Goal: Task Accomplishment & Management: Manage account settings

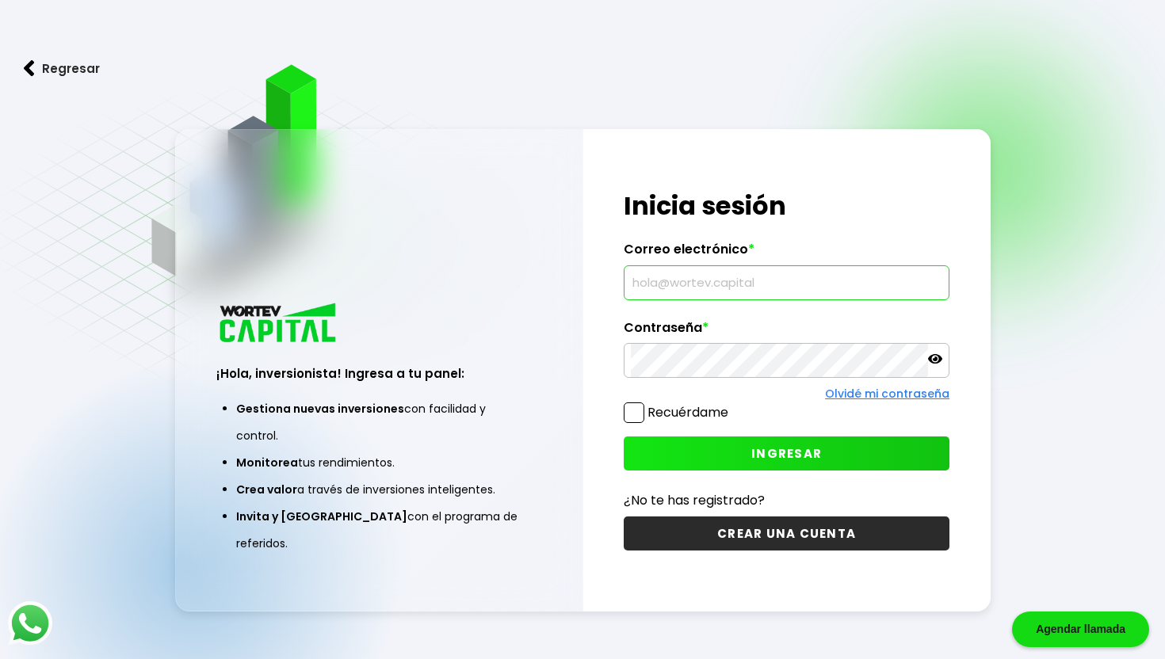
click at [717, 277] on input "text" at bounding box center [786, 282] width 311 height 33
type input "[EMAIL_ADDRESS][DOMAIN_NAME]"
click at [773, 456] on span "INGRESAR" at bounding box center [786, 453] width 71 height 17
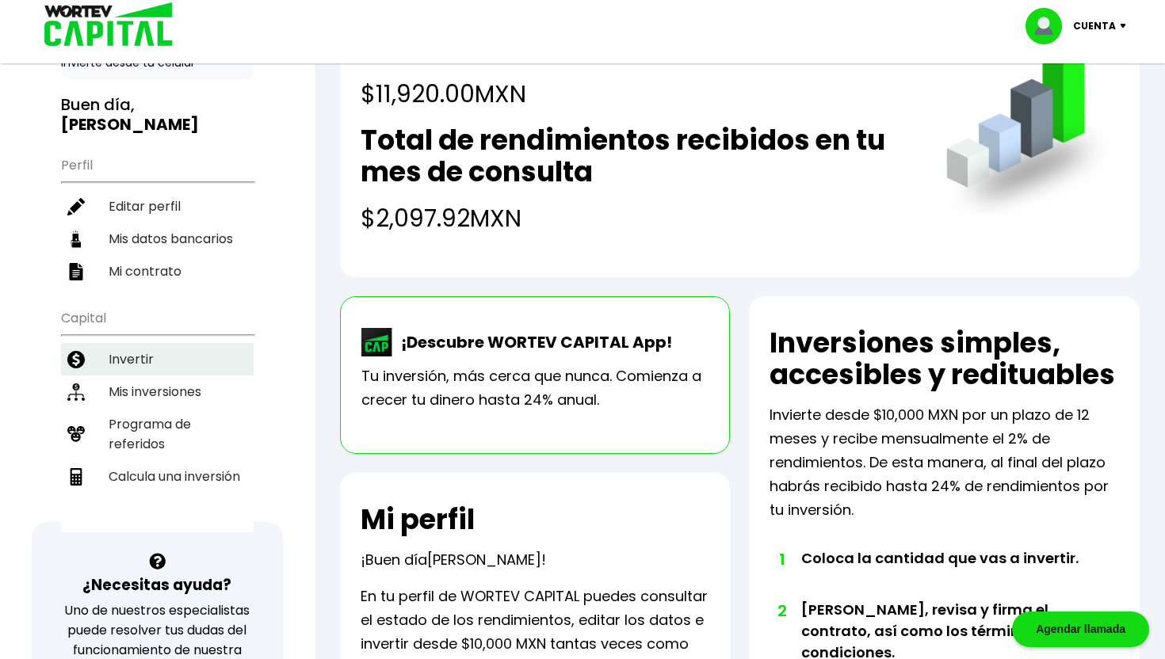
scroll to position [82, 0]
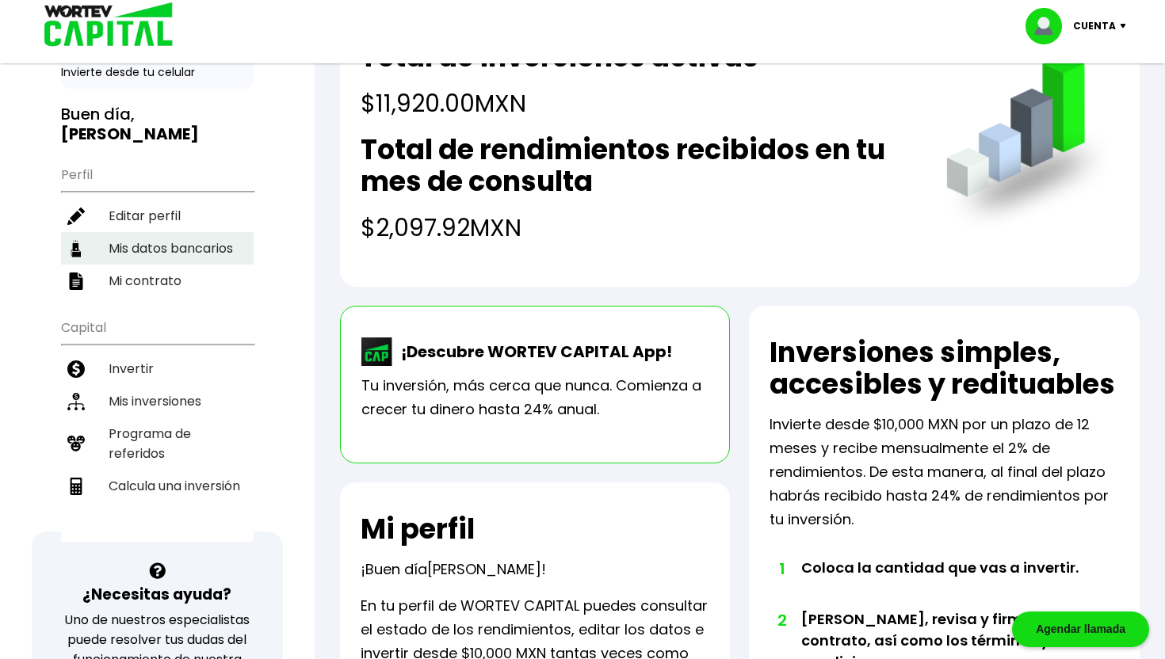
click at [142, 247] on li "Mis datos bancarios" at bounding box center [157, 248] width 193 height 32
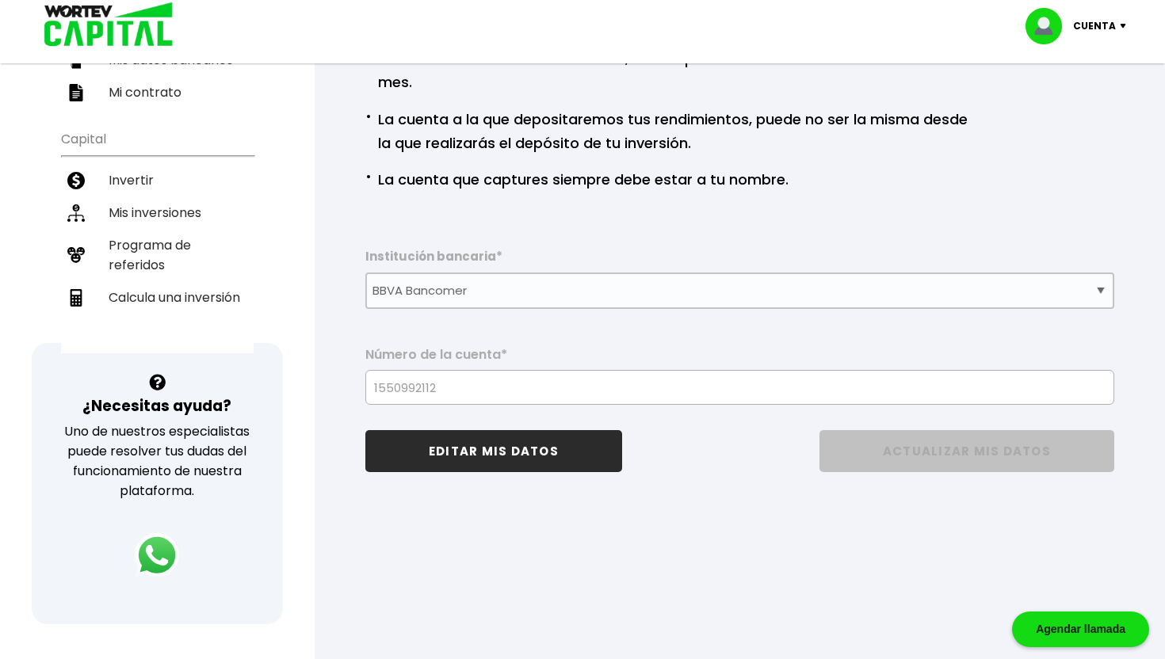
scroll to position [273, 0]
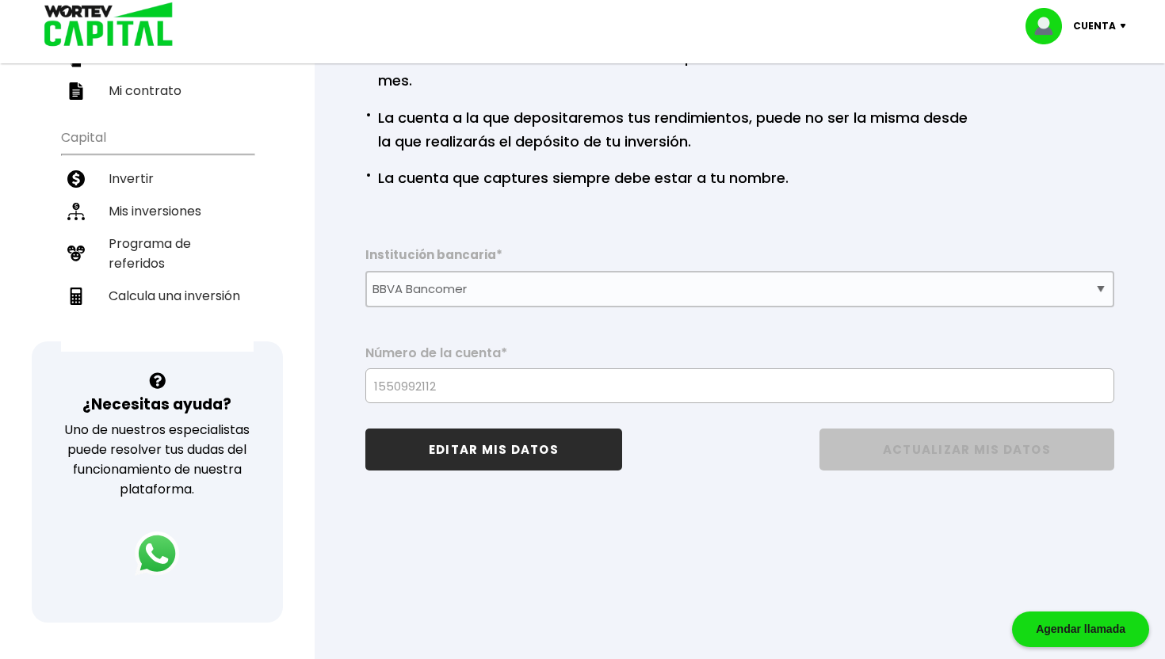
click at [493, 458] on button "EDITAR MIS DATOS" at bounding box center [493, 450] width 257 height 42
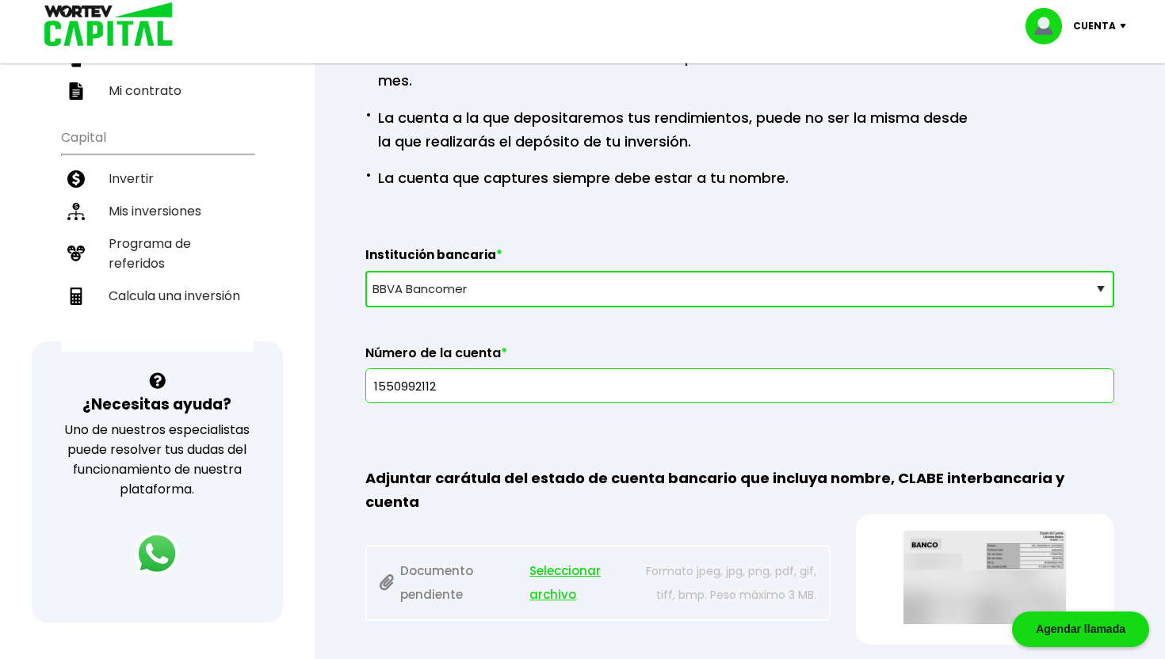
click at [577, 302] on select "Selecciona tu banco ABC Capital Actinver Afirme Albo ASP Banamex Banbajio Banco…" at bounding box center [739, 289] width 749 height 36
select select "Nu Bank"
click at [365, 272] on select "Selecciona tu banco ABC Capital Actinver Afirme Albo ASP Banamex Banbajio Banco…" at bounding box center [739, 289] width 749 height 36
click at [420, 387] on input "text" at bounding box center [739, 385] width 735 height 33
paste input "638180000166771264"
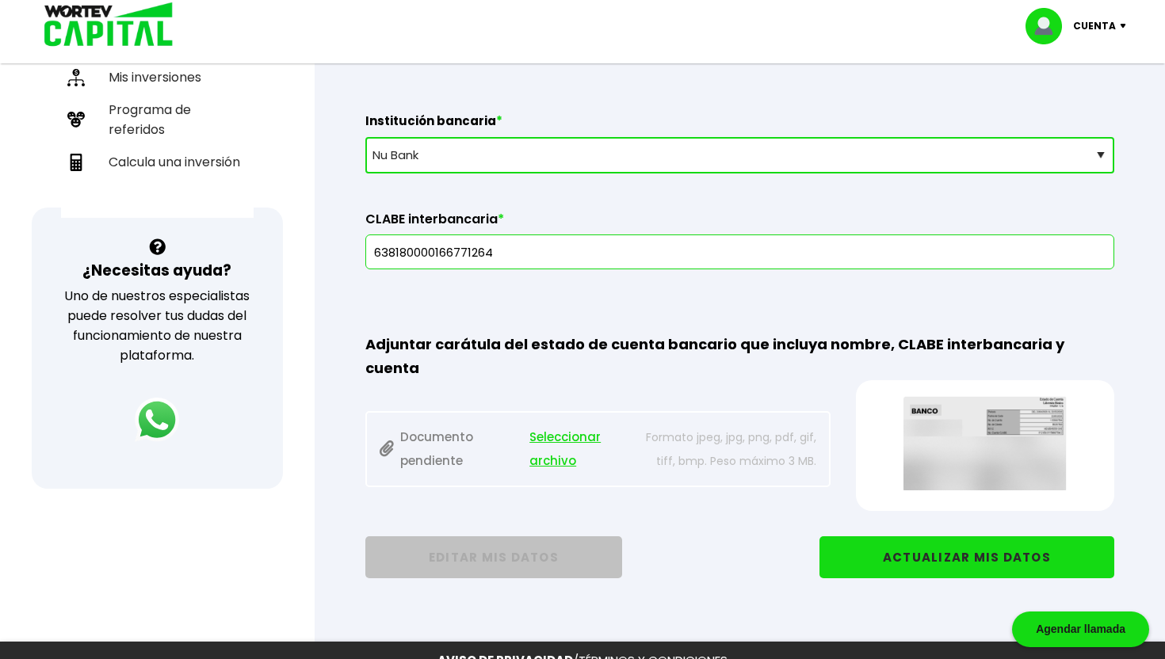
scroll to position [414, 0]
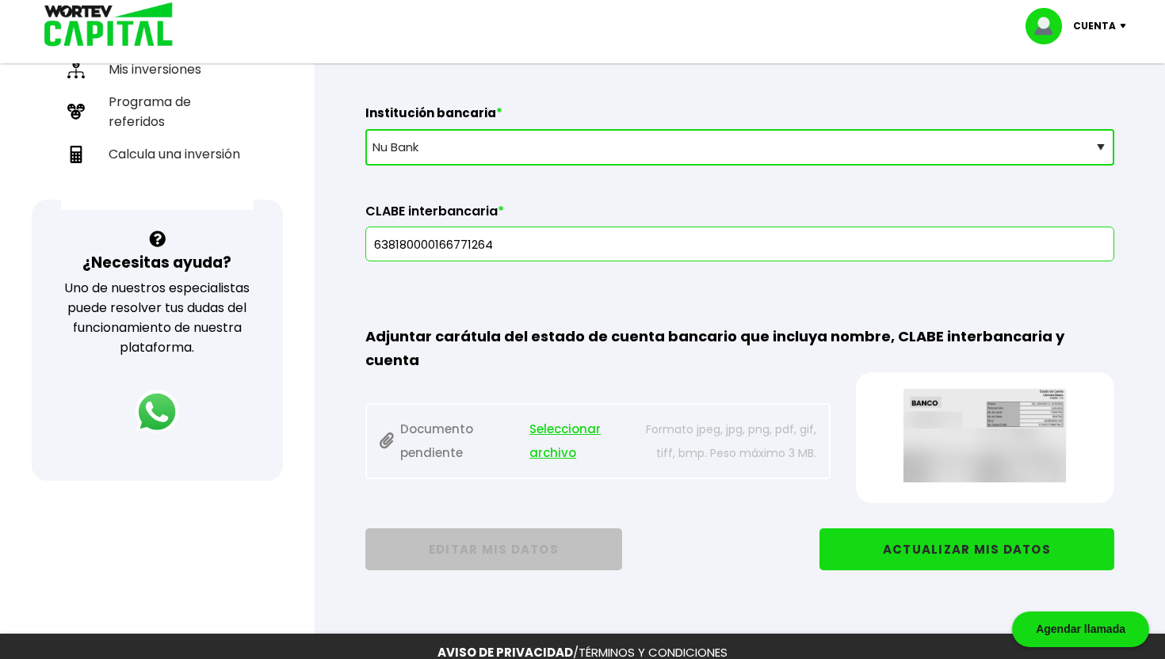
type input "638180000166771264"
click at [907, 529] on button "ACTUALIZAR MIS DATOS" at bounding box center [966, 550] width 295 height 42
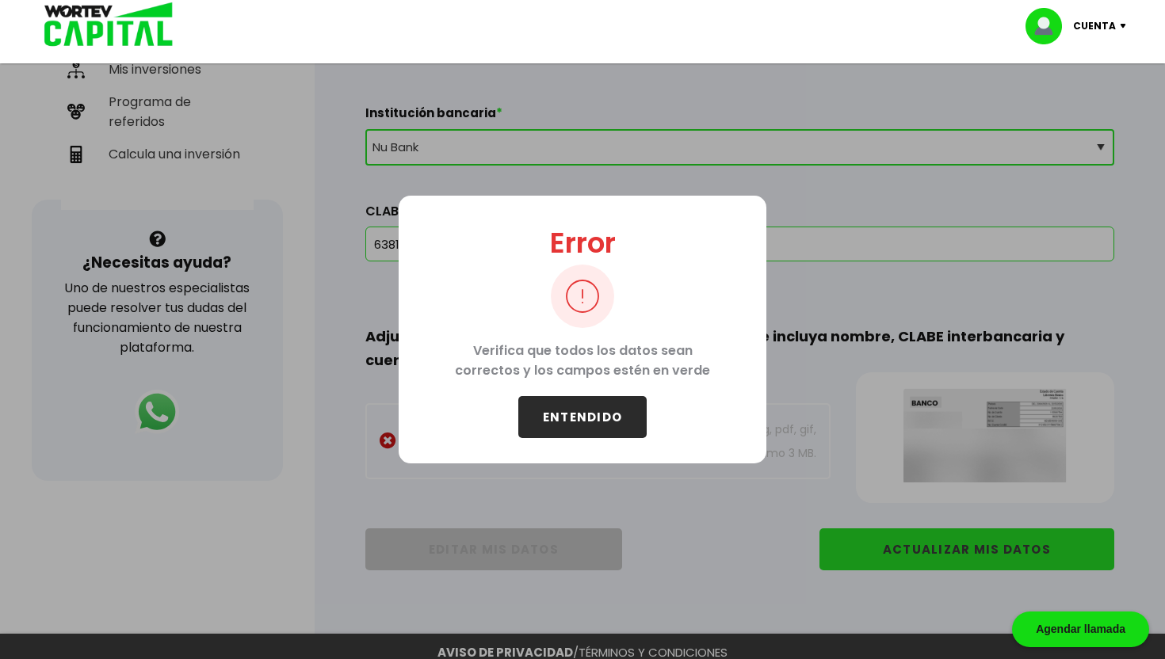
click at [585, 422] on button "ENTENDIDO" at bounding box center [582, 417] width 128 height 42
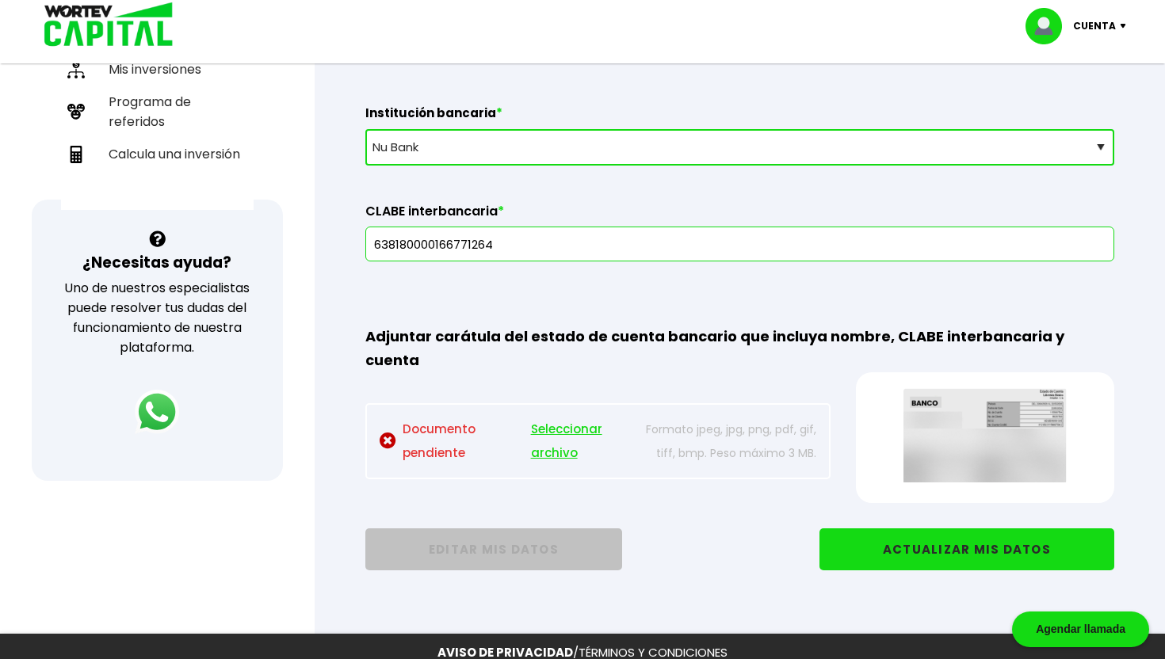
click at [546, 418] on span "Seleccionar archivo" at bounding box center [584, 442] width 106 height 48
click at [895, 533] on button "ACTUALIZAR MIS DATOS" at bounding box center [966, 550] width 295 height 42
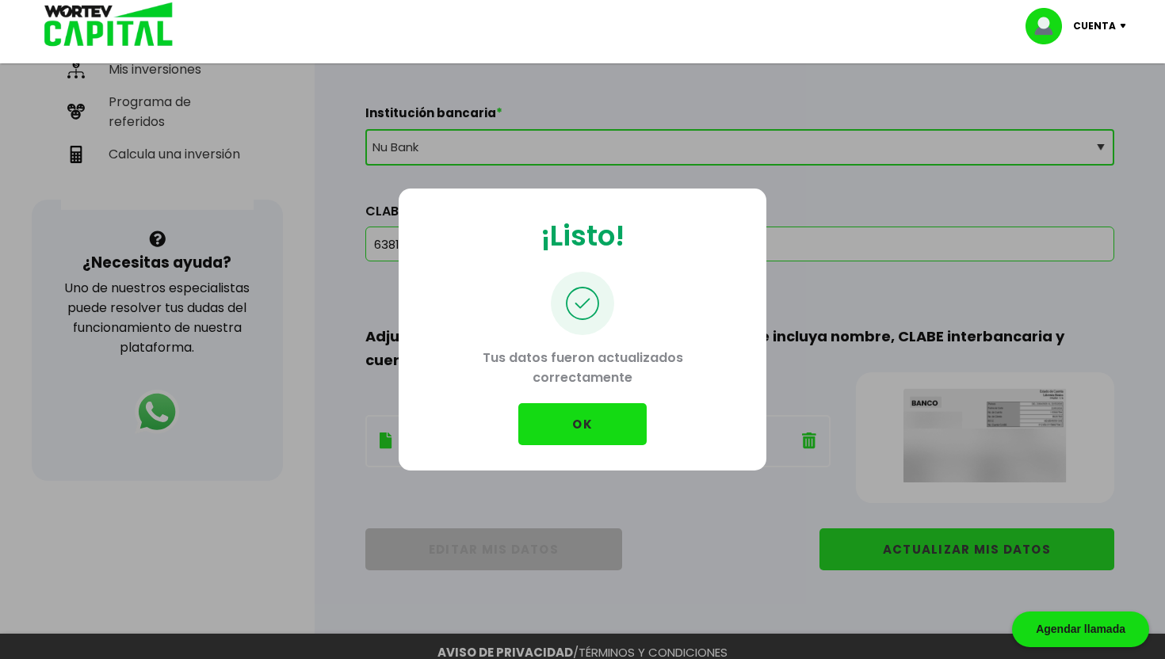
click at [594, 413] on button "OK" at bounding box center [582, 424] width 128 height 42
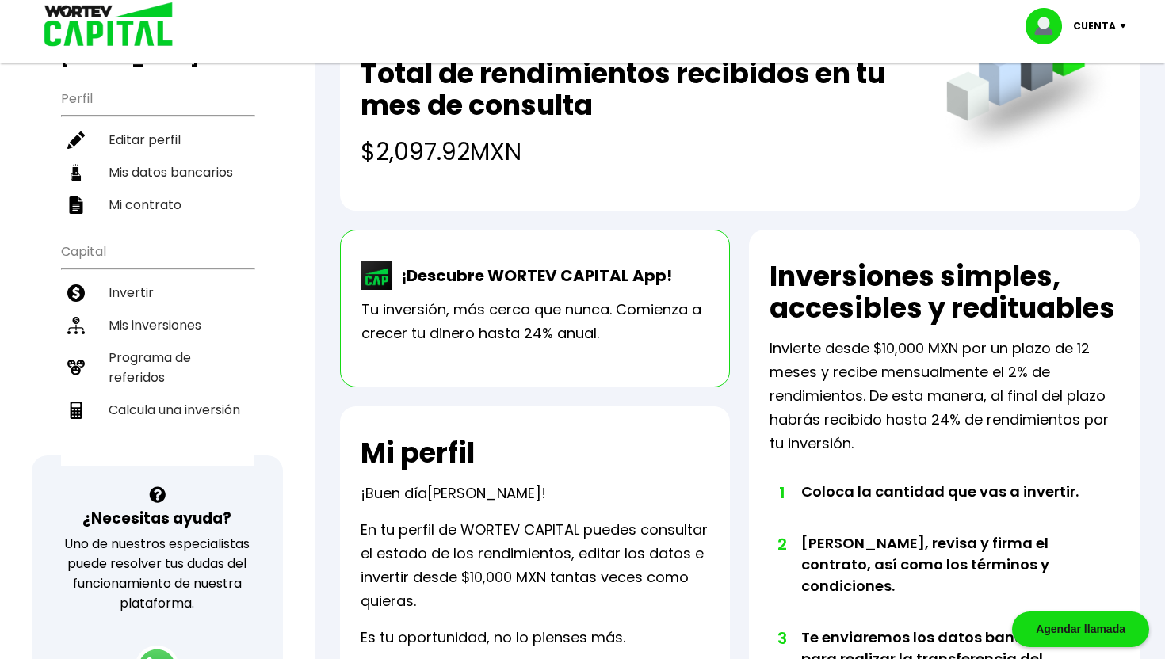
scroll to position [122, 0]
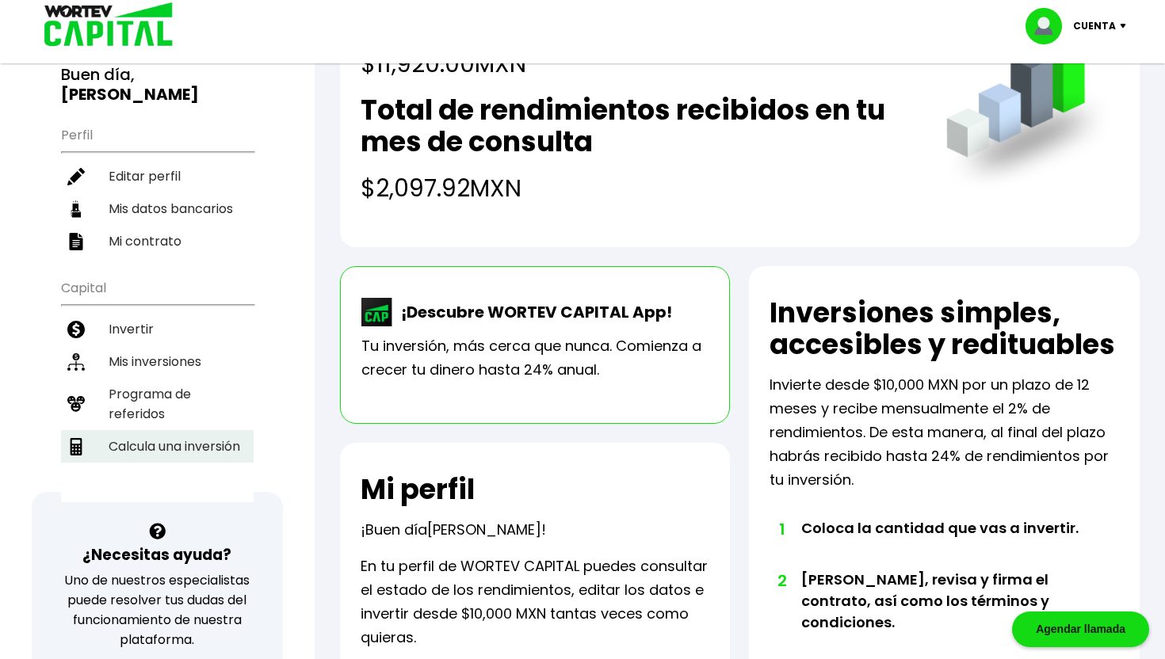
click at [185, 438] on li "Calcula una inversión" at bounding box center [157, 446] width 193 height 32
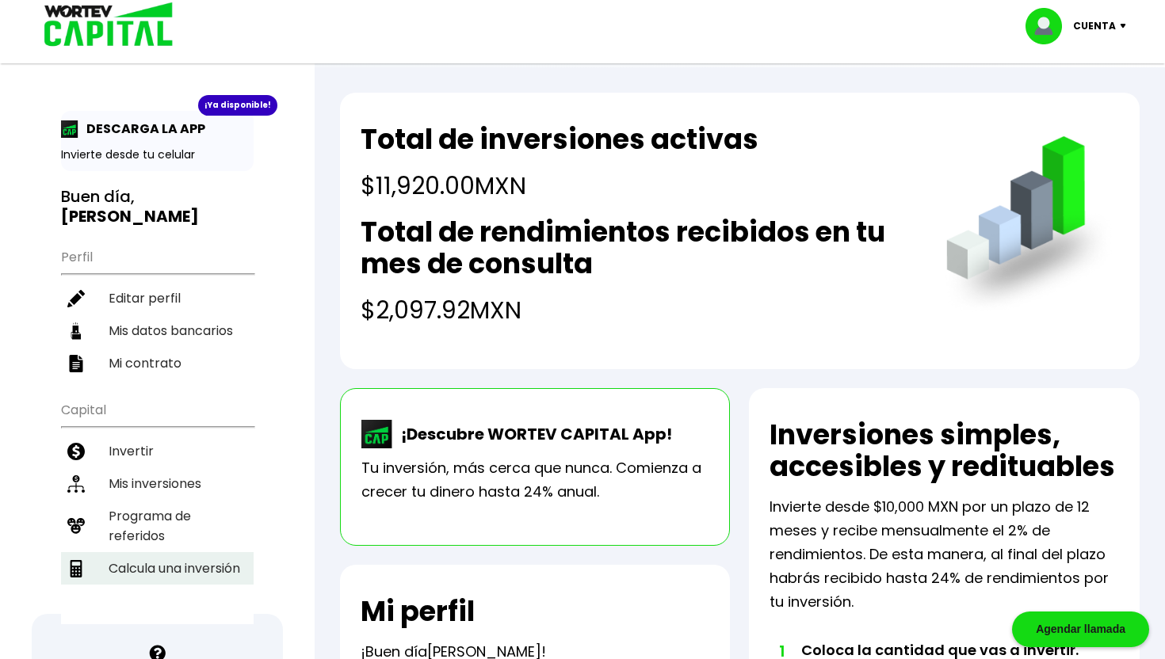
select select "1"
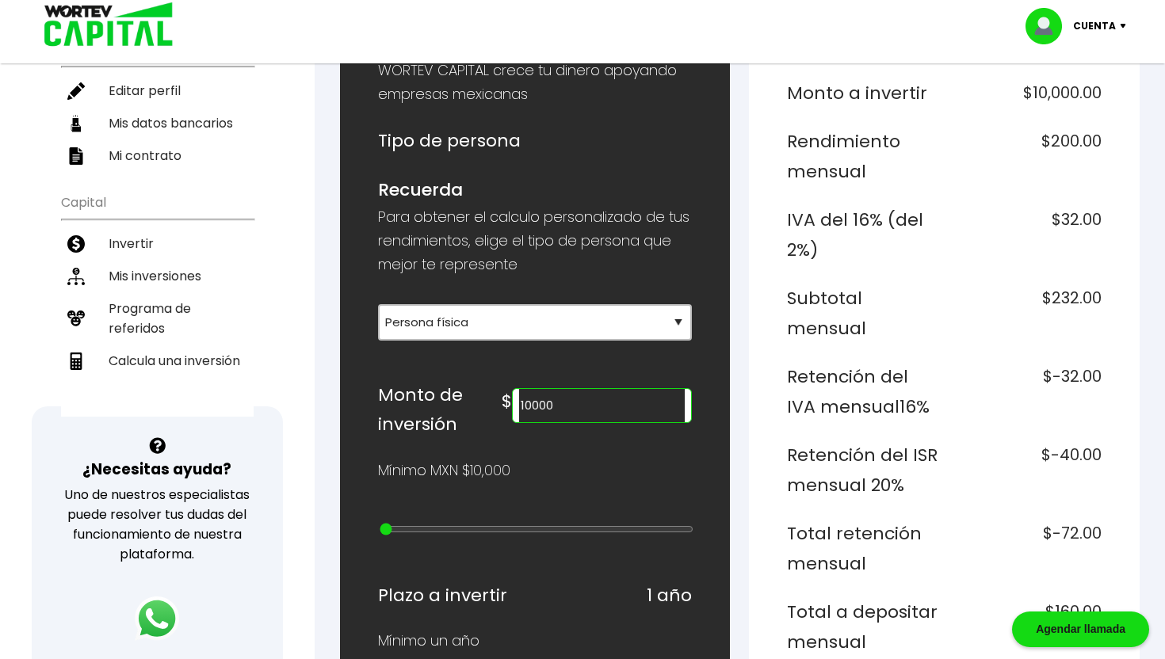
scroll to position [208, 0]
click at [598, 399] on input "10000" at bounding box center [602, 404] width 166 height 33
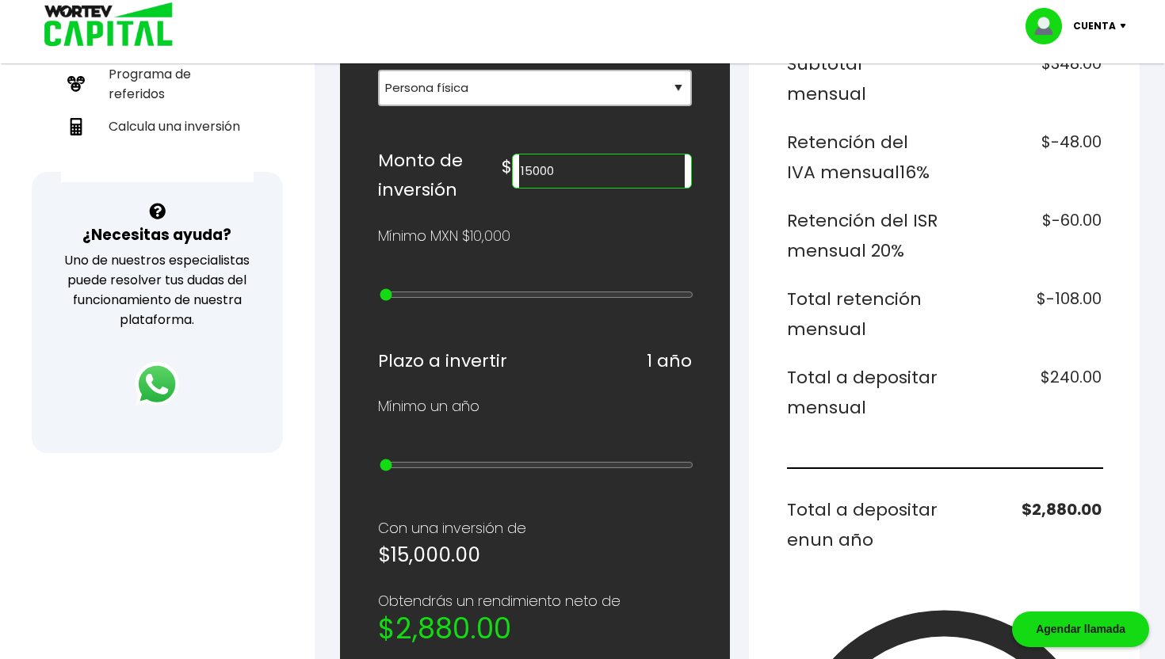
scroll to position [455, 0]
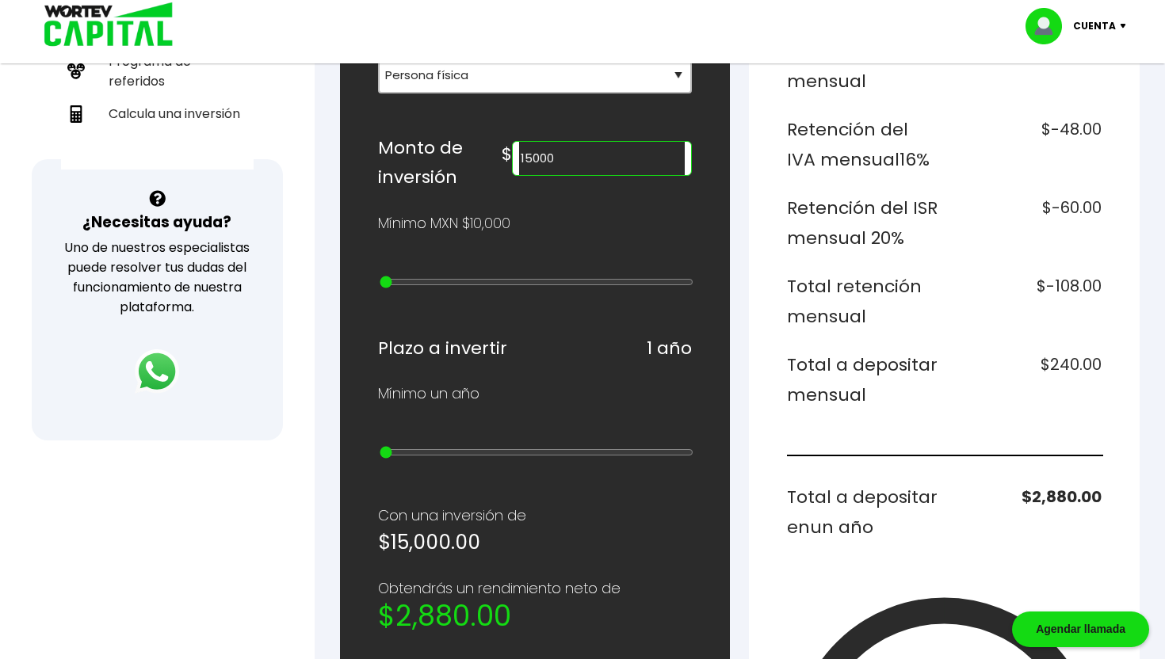
type input "15000"
